Goal: Find specific page/section: Find specific page/section

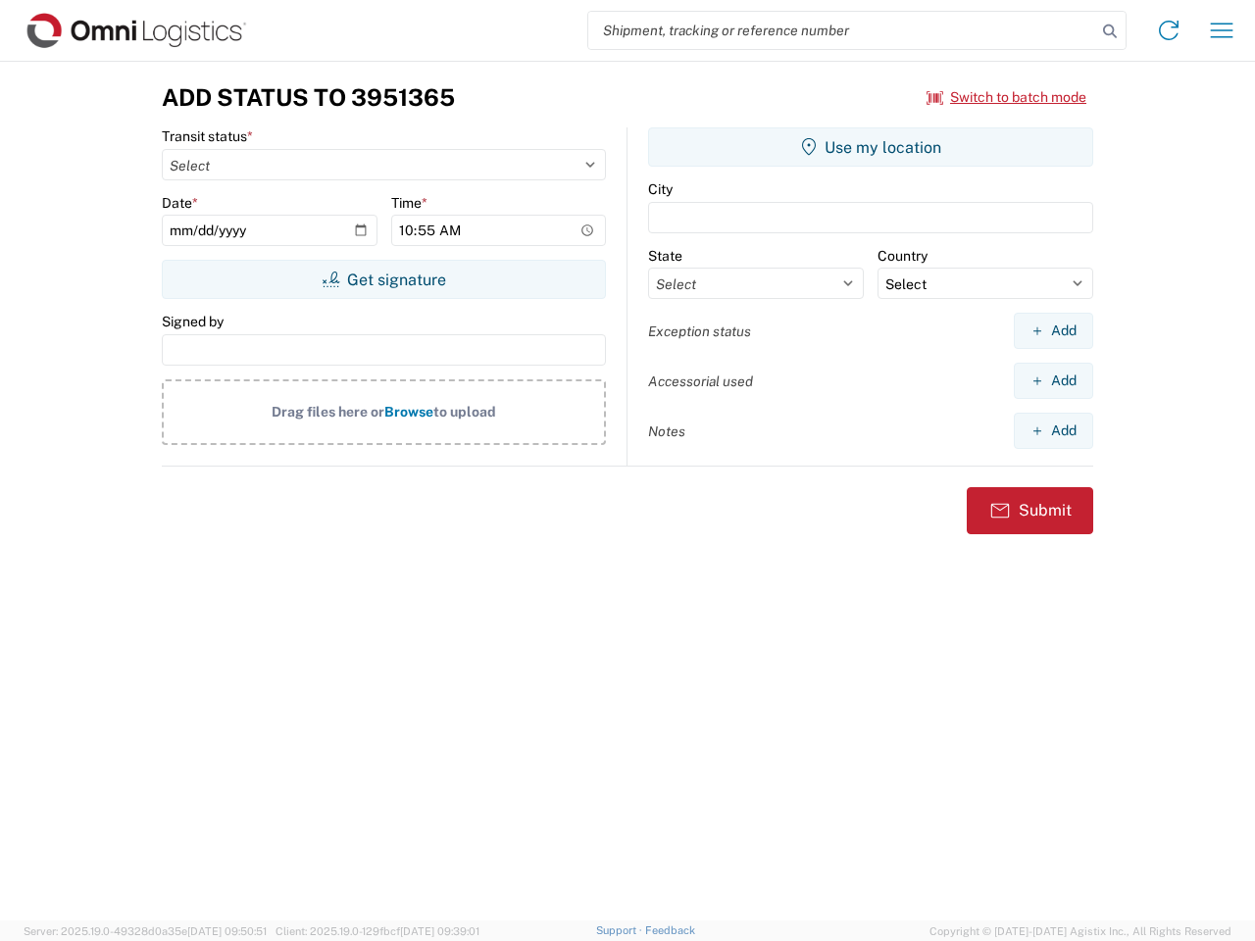
click at [842, 30] on input "search" at bounding box center [842, 30] width 508 height 37
click at [1110, 31] on icon at bounding box center [1109, 31] width 27 height 27
click at [1168, 30] on icon at bounding box center [1168, 30] width 31 height 31
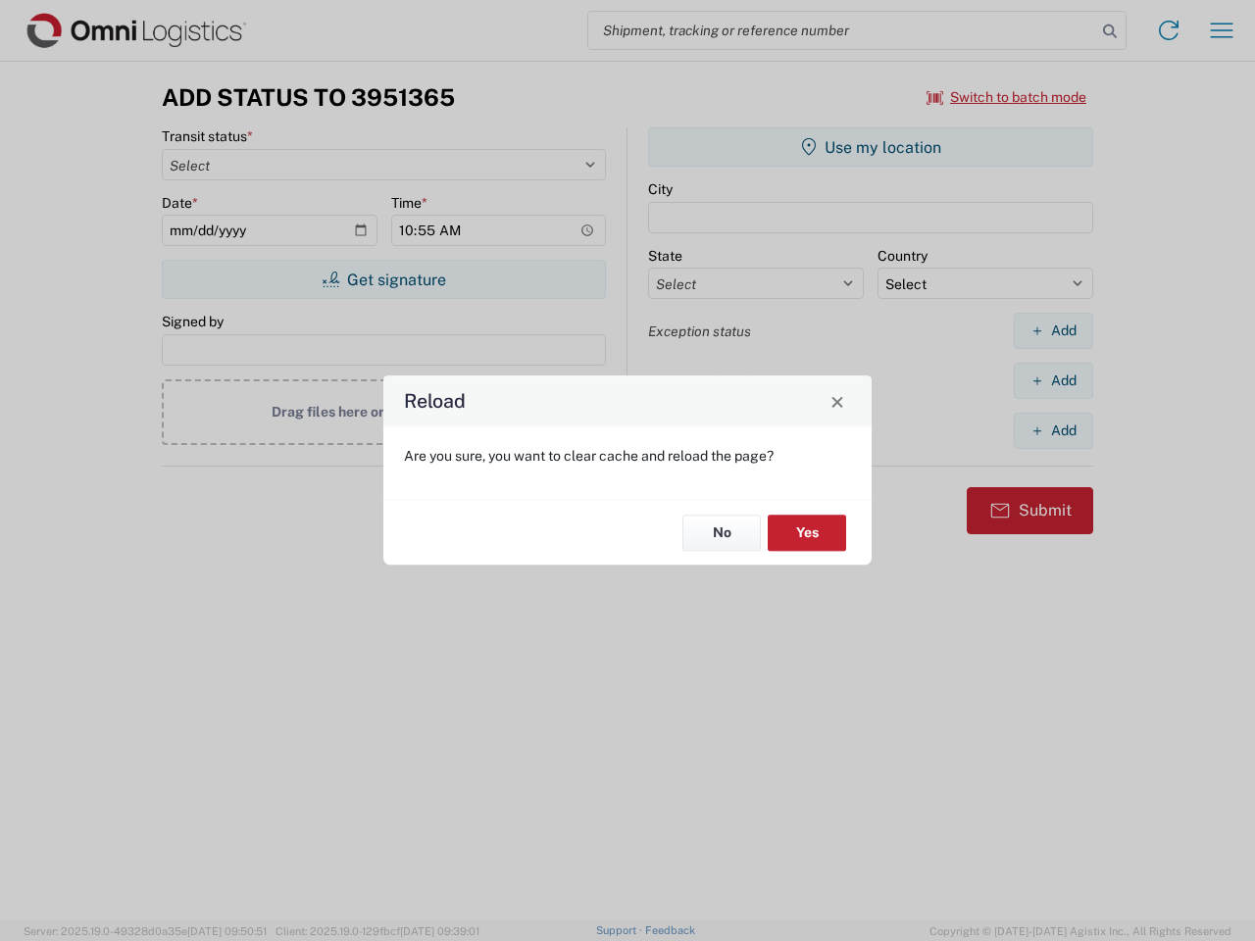
click at [1007, 97] on div "Reload Are you sure, you want to clear cache and reload the page? No Yes" at bounding box center [627, 470] width 1255 height 941
click at [383, 279] on div "Reload Are you sure, you want to clear cache and reload the page? No Yes" at bounding box center [627, 470] width 1255 height 941
click at [870, 147] on div "Reload Are you sure, you want to clear cache and reload the page? No Yes" at bounding box center [627, 470] width 1255 height 941
click at [1053, 330] on div "Reload Are you sure, you want to clear cache and reload the page? No Yes" at bounding box center [627, 470] width 1255 height 941
click at [1053, 380] on div "Reload Are you sure, you want to clear cache and reload the page? No Yes" at bounding box center [627, 470] width 1255 height 941
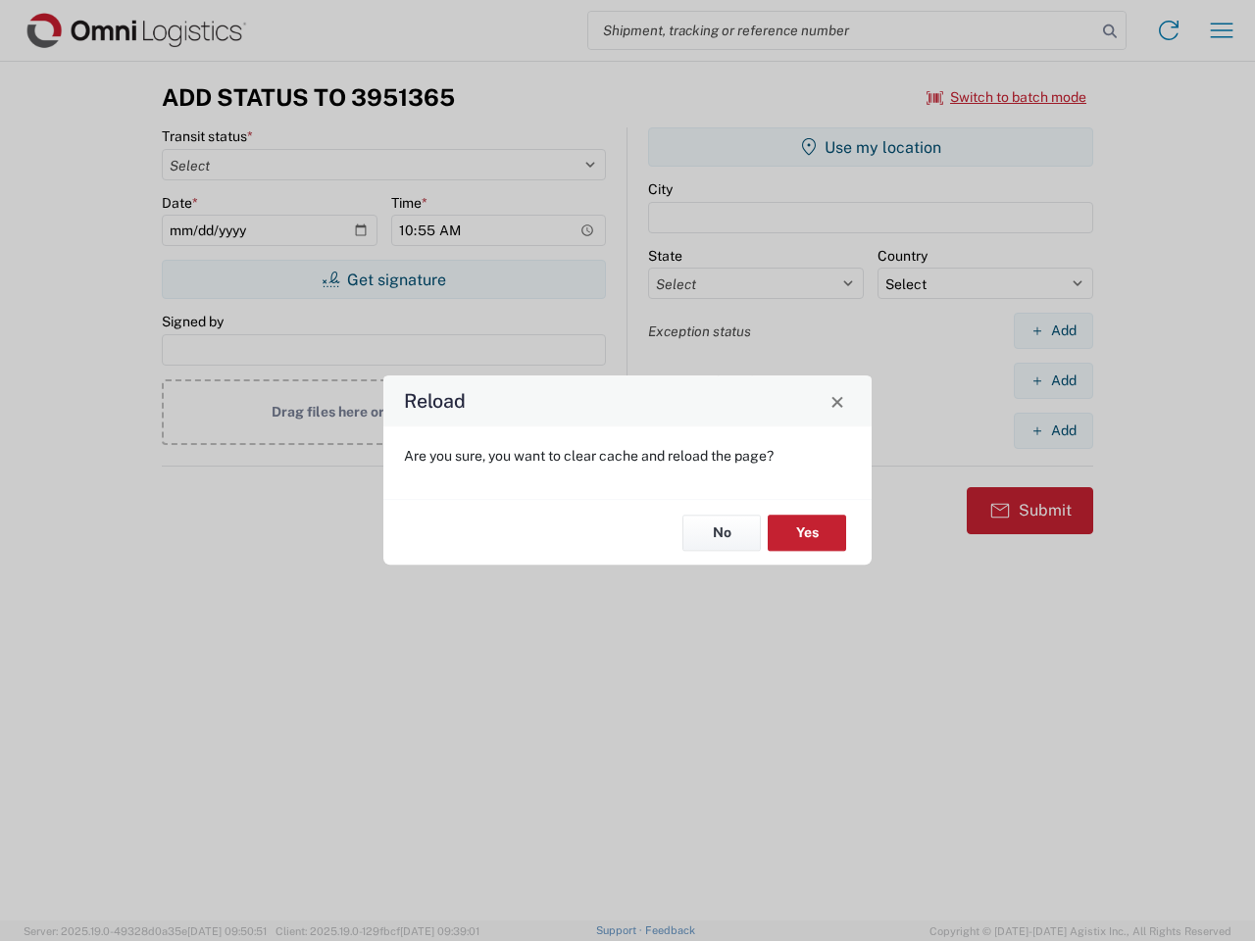
click at [1053, 430] on div "Reload Are you sure, you want to clear cache and reload the page? No Yes" at bounding box center [627, 470] width 1255 height 941
